Goal: Task Accomplishment & Management: Complete application form

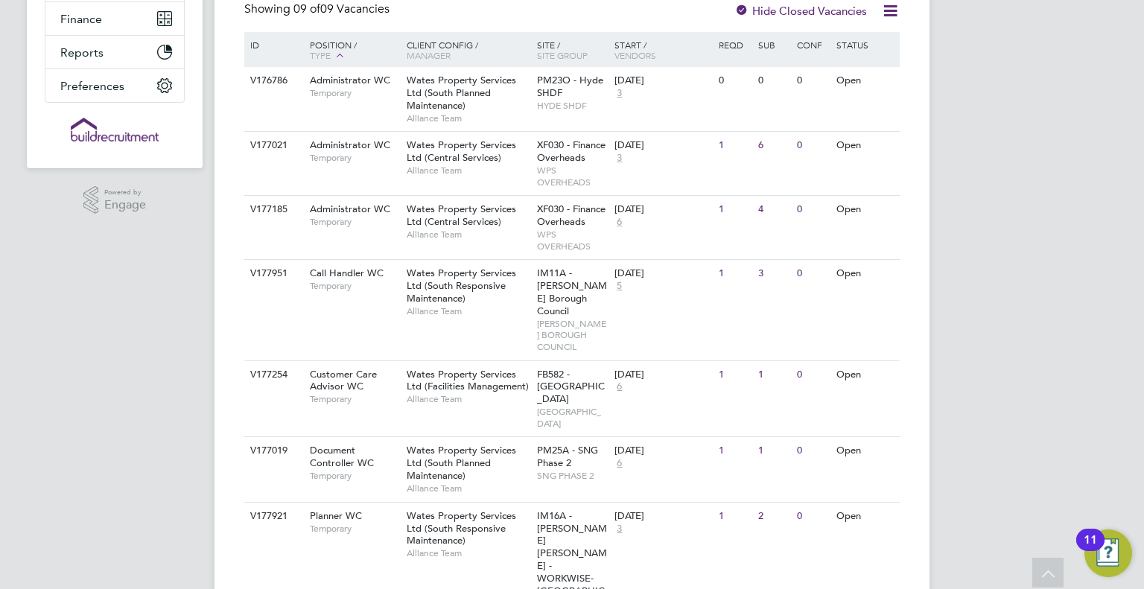
scroll to position [223, 0]
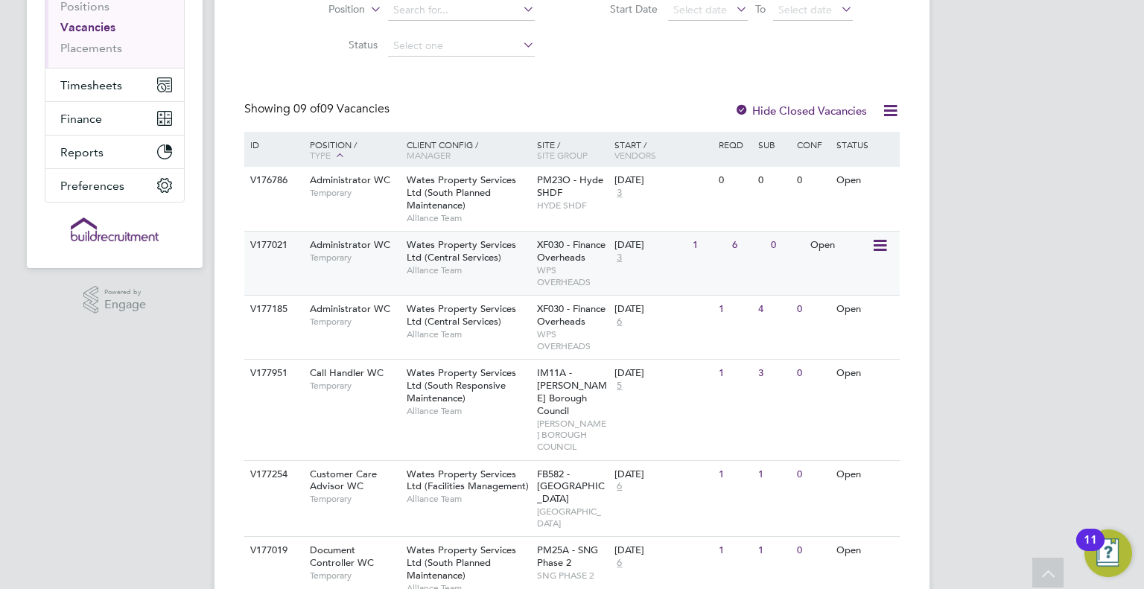
click at [373, 255] on span "Temporary" at bounding box center [354, 258] width 89 height 12
click at [486, 314] on span "Wates Property Services Ltd (Central Services)" at bounding box center [461, 314] width 109 height 25
click at [430, 343] on div "Wates Property Services Ltd (Central Services) Alliance Team" at bounding box center [468, 321] width 130 height 51
click at [462, 336] on span "Alliance Team" at bounding box center [468, 334] width 123 height 12
click at [415, 265] on span "Alliance Team" at bounding box center [468, 270] width 123 height 12
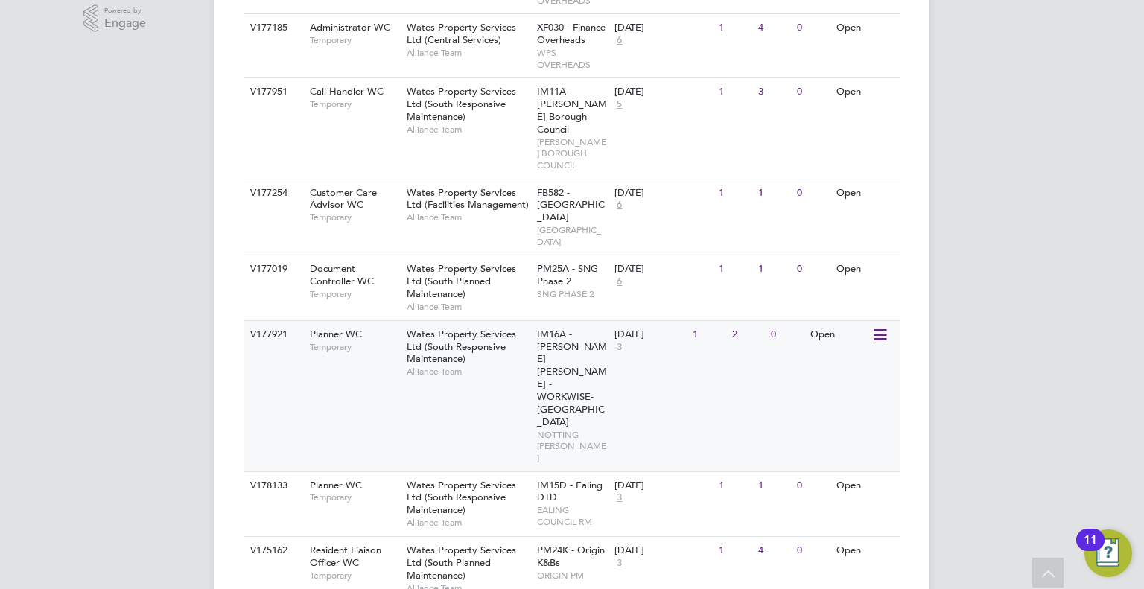
scroll to position [508, 0]
click at [361, 358] on div "V177921 Planner WC Temporary Wates Property Services Ltd (South Responsive Main…" at bounding box center [571, 392] width 655 height 151
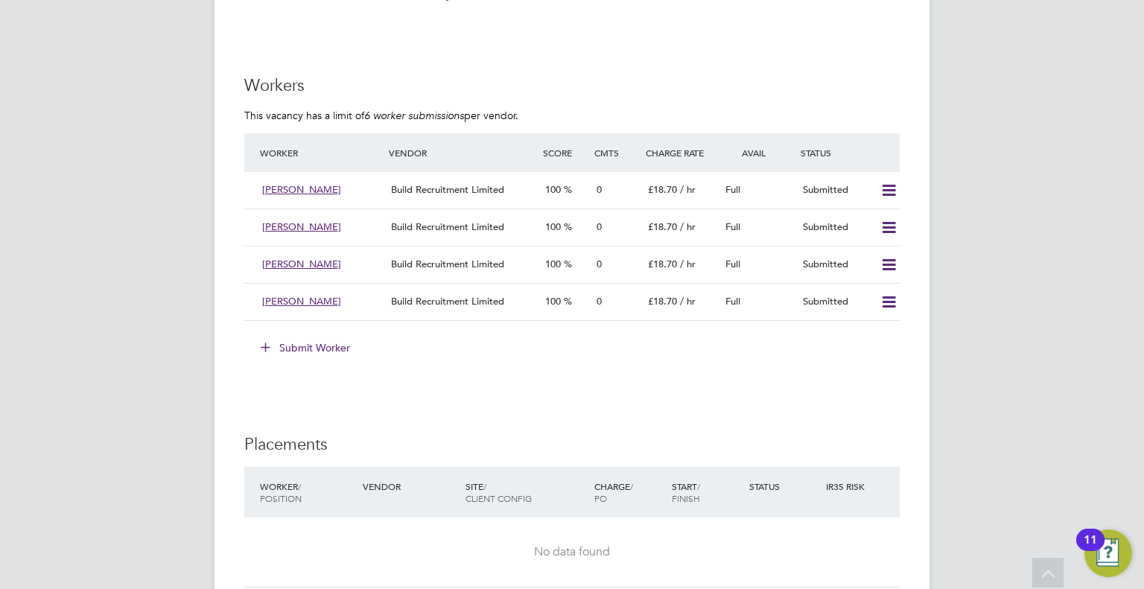
click at [323, 342] on button "Submit Worker" at bounding box center [306, 348] width 112 height 24
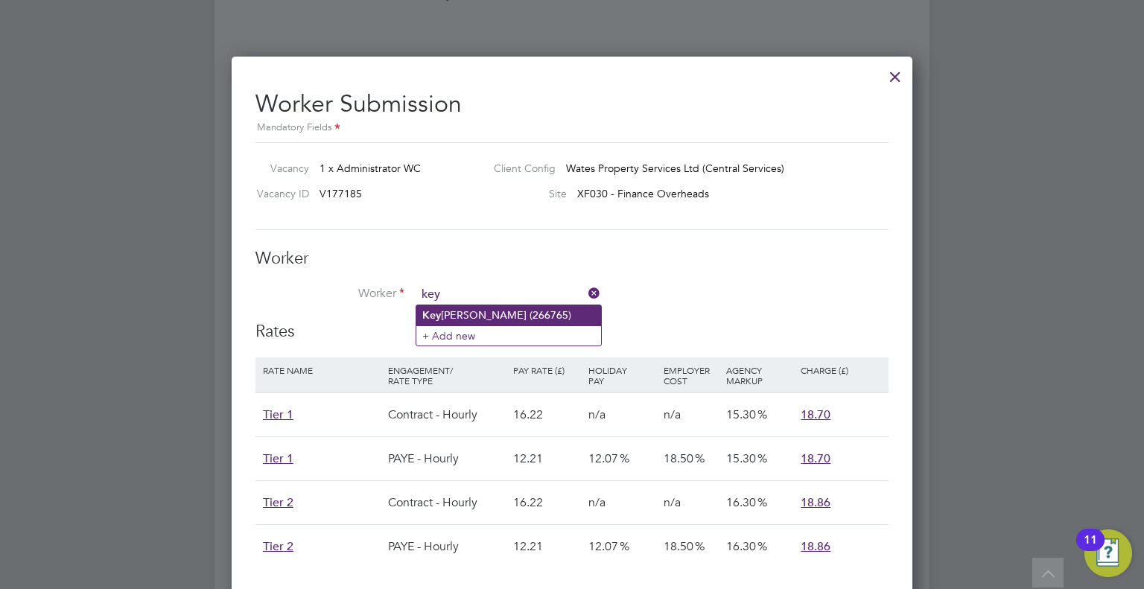
click at [480, 318] on li "Key erra Beaumont (266765)" at bounding box center [508, 315] width 185 height 20
type input "Keyerra Beaumont (266765)"
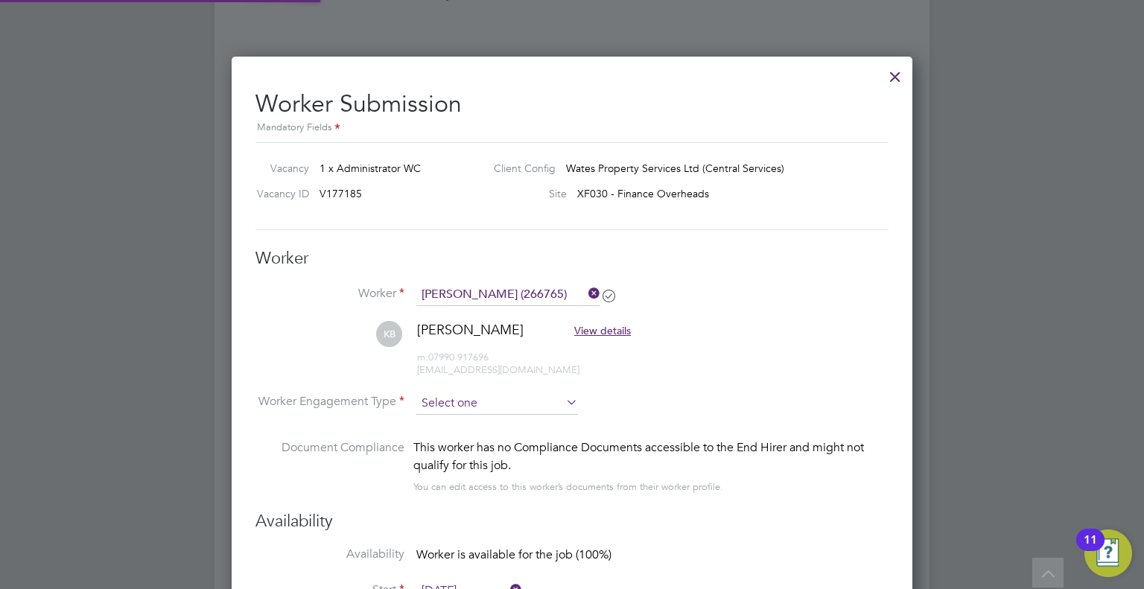
click at [474, 399] on input at bounding box center [497, 404] width 162 height 22
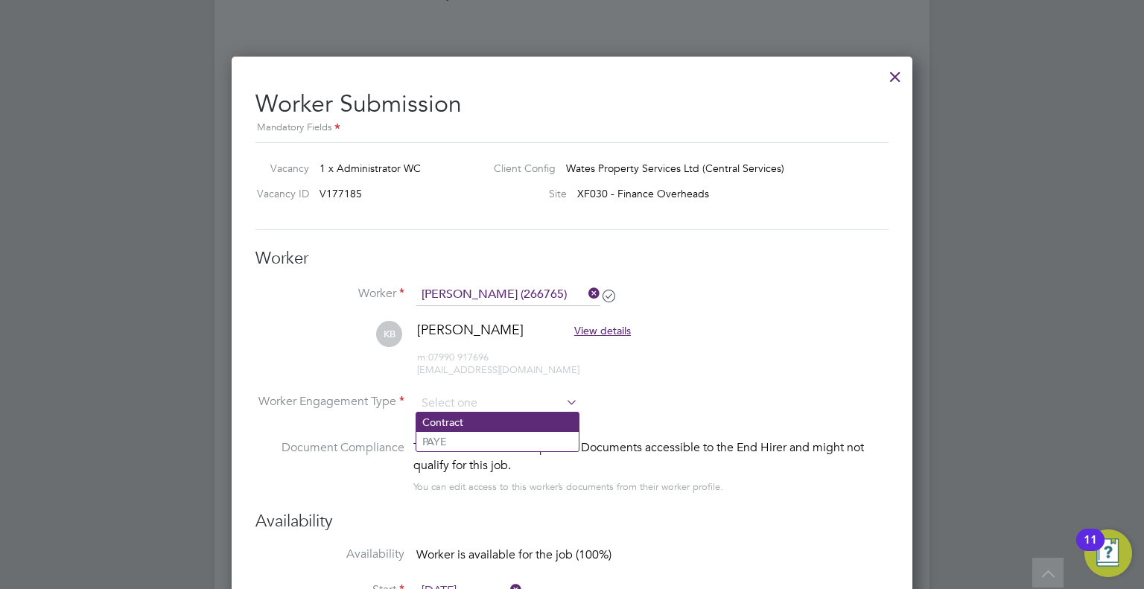
click at [471, 421] on li "Contract" at bounding box center [497, 422] width 162 height 19
type input "Contract"
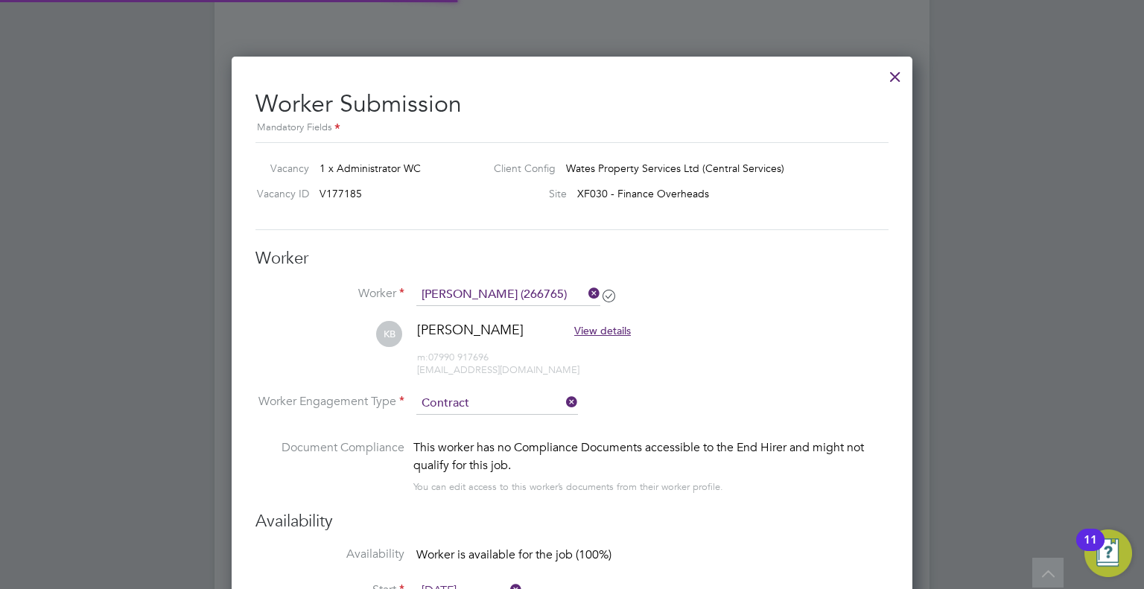
click at [948, 390] on div at bounding box center [572, 294] width 1144 height 589
click at [854, 425] on li "Worker Engagement Type Contract" at bounding box center [571, 416] width 633 height 46
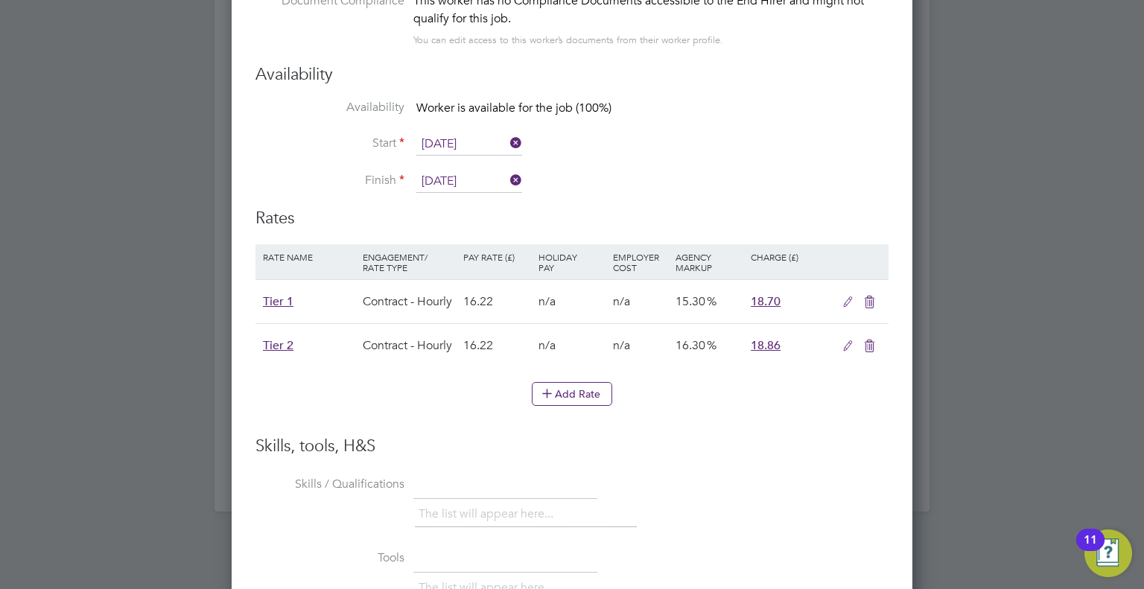
click at [867, 343] on icon at bounding box center [869, 346] width 19 height 12
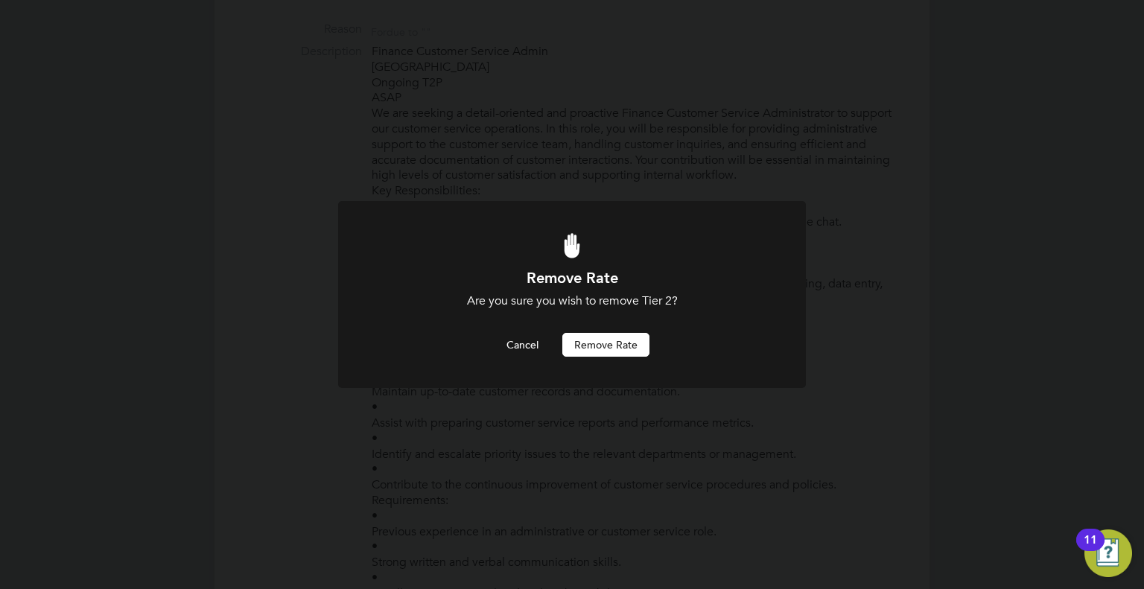
click at [615, 336] on button "Remove rate" at bounding box center [605, 345] width 87 height 24
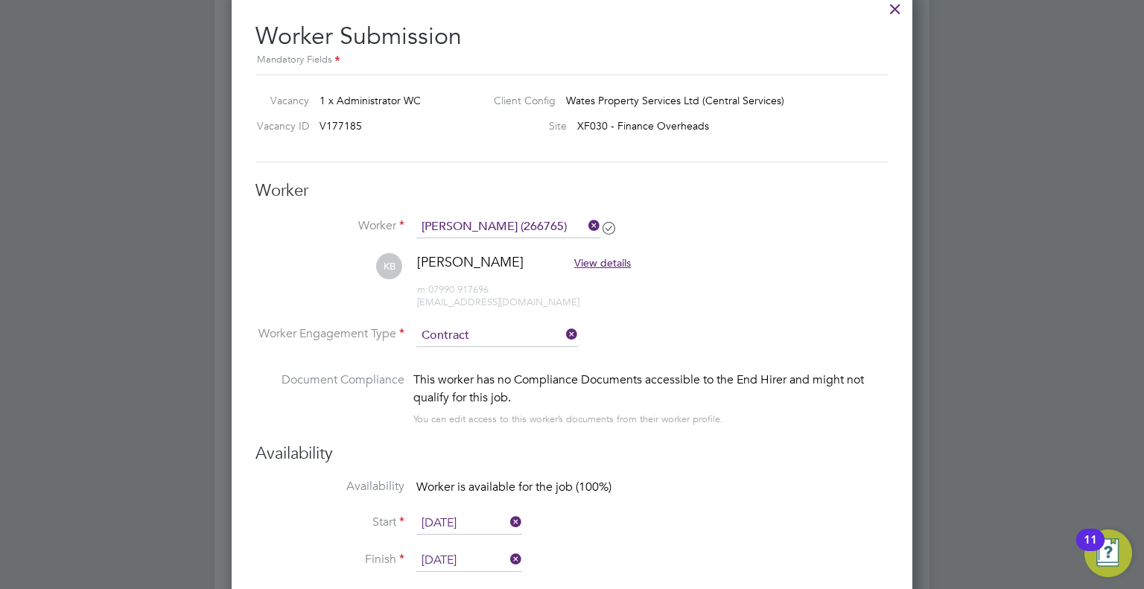
click at [667, 253] on li "KB Keyerra Beaumont View details m: 07990 917696 keyerrabeaumont1@gmail.com" at bounding box center [571, 288] width 633 height 71
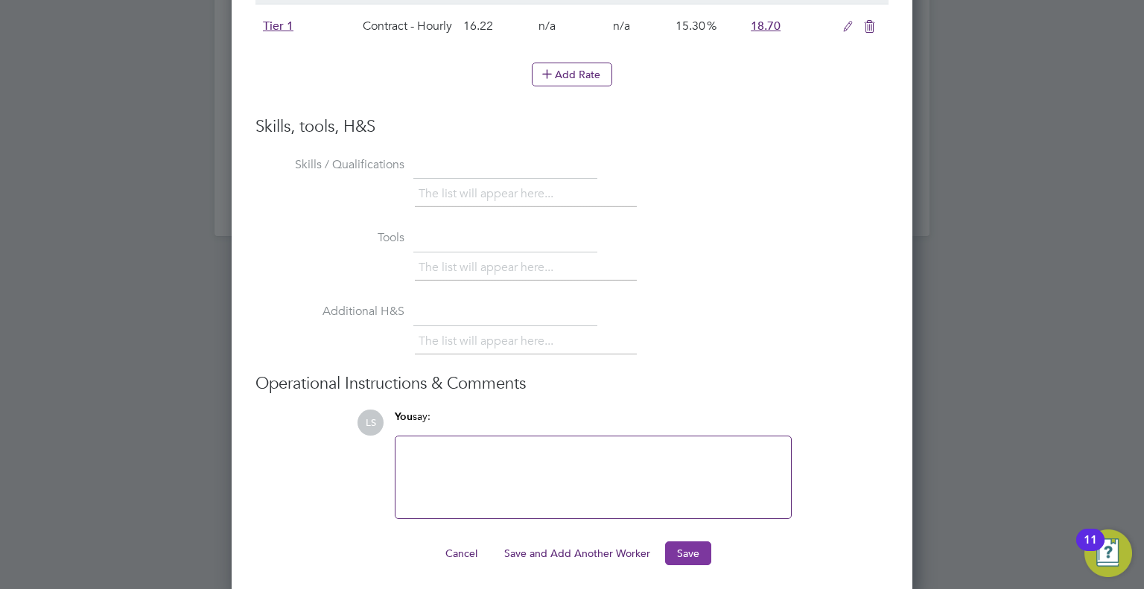
click at [694, 553] on button "Save" at bounding box center [688, 553] width 46 height 24
